Goal: Task Accomplishment & Management: Manage account settings

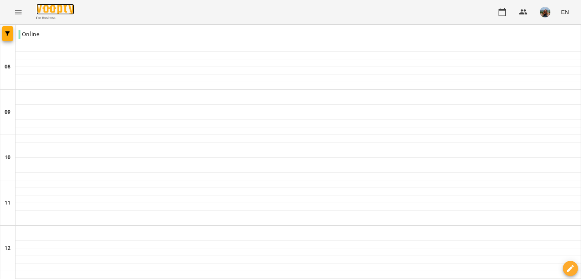
click at [45, 8] on img at bounding box center [55, 9] width 38 height 11
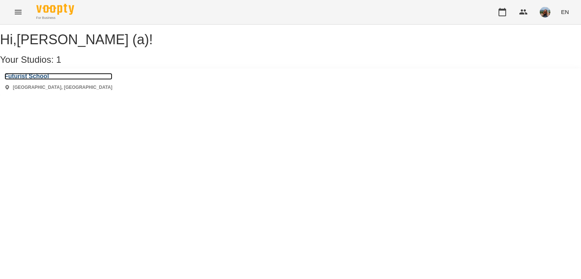
click at [28, 80] on h3 "Futurist School" at bounding box center [59, 76] width 108 height 7
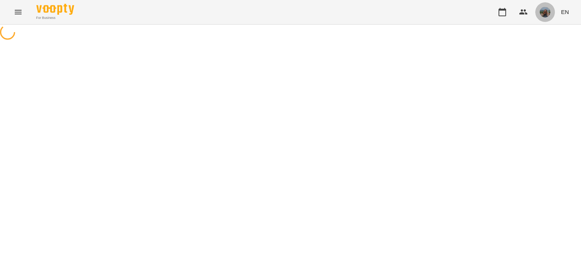
click at [545, 12] on img "button" at bounding box center [545, 12] width 11 height 11
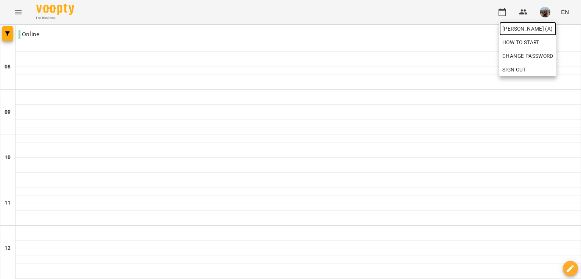
click at [520, 29] on span "[PERSON_NAME] (а)" at bounding box center [527, 28] width 51 height 9
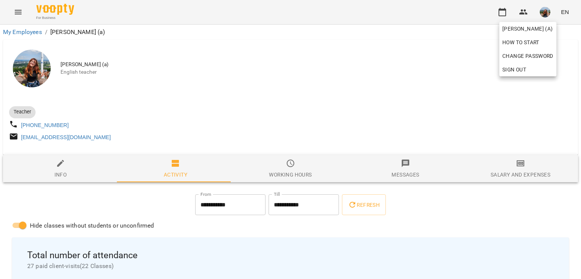
click at [287, 90] on div at bounding box center [290, 139] width 581 height 279
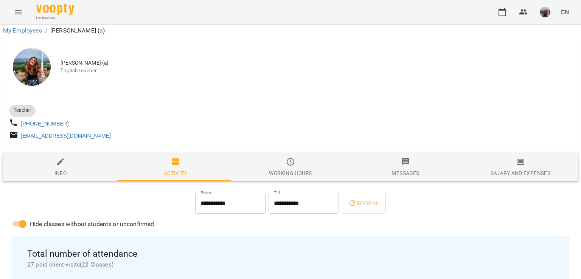
scroll to position [113, 0]
click at [300, 193] on input "**********" at bounding box center [304, 203] width 70 height 21
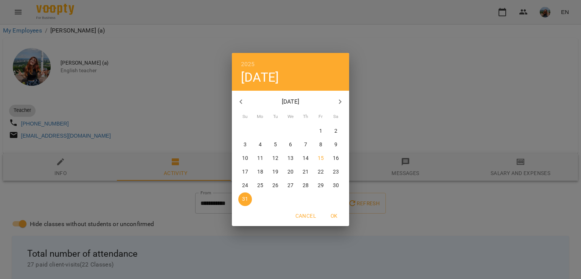
click at [150, 82] on div "2025 Sun, Aug 31 August 2025 Su Mo Tu We Th Fr Sa 27 28 29 30 31 1 2 3 4 5 6 7 …" at bounding box center [290, 139] width 581 height 279
